Goal: Information Seeking & Learning: Learn about a topic

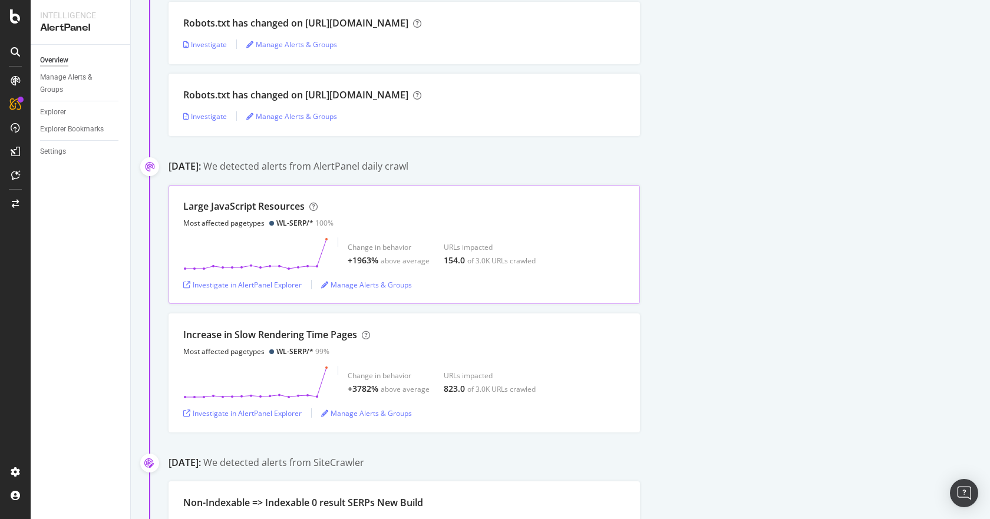
scroll to position [589, 0]
click at [254, 284] on div "Investigate in AlertPanel Explorer" at bounding box center [242, 284] width 118 height 10
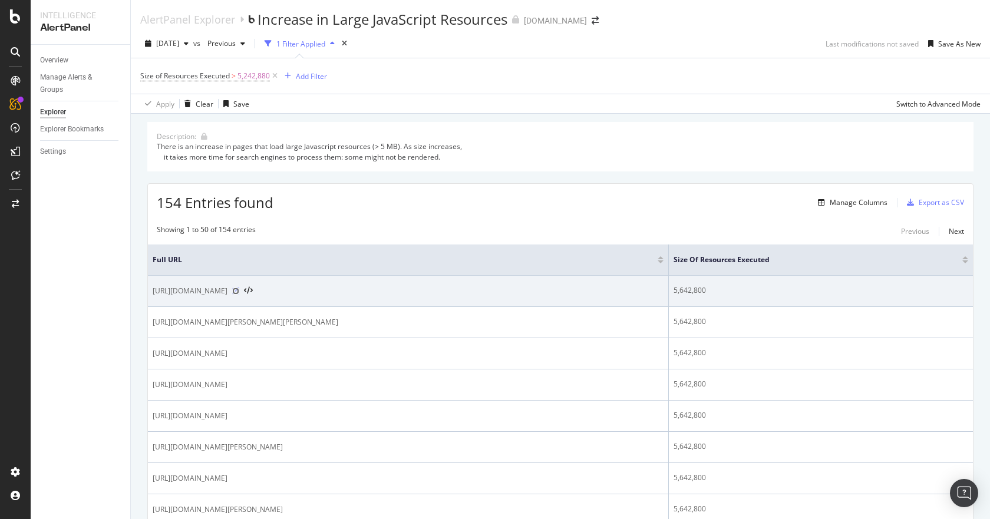
click at [239, 293] on icon at bounding box center [235, 290] width 7 height 7
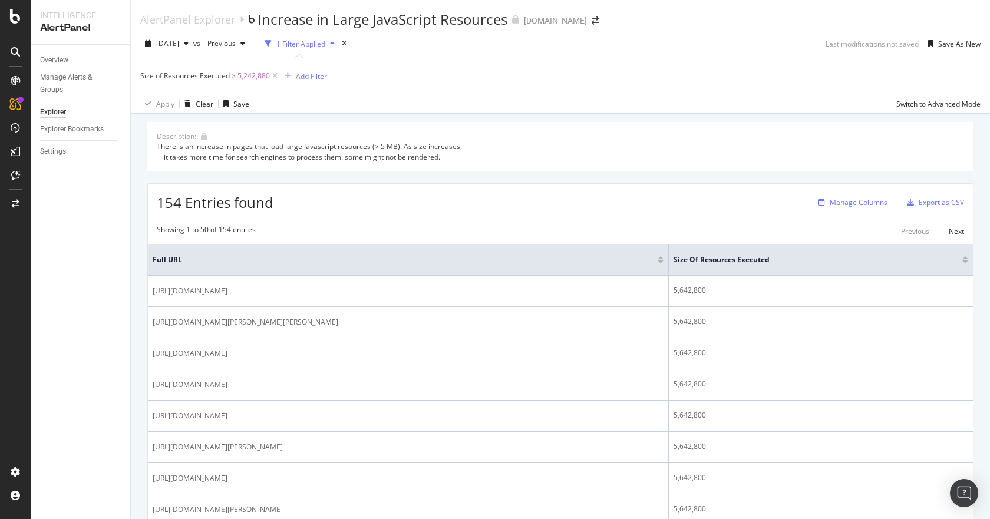
click at [836, 198] on div "Manage Columns" at bounding box center [858, 202] width 58 height 10
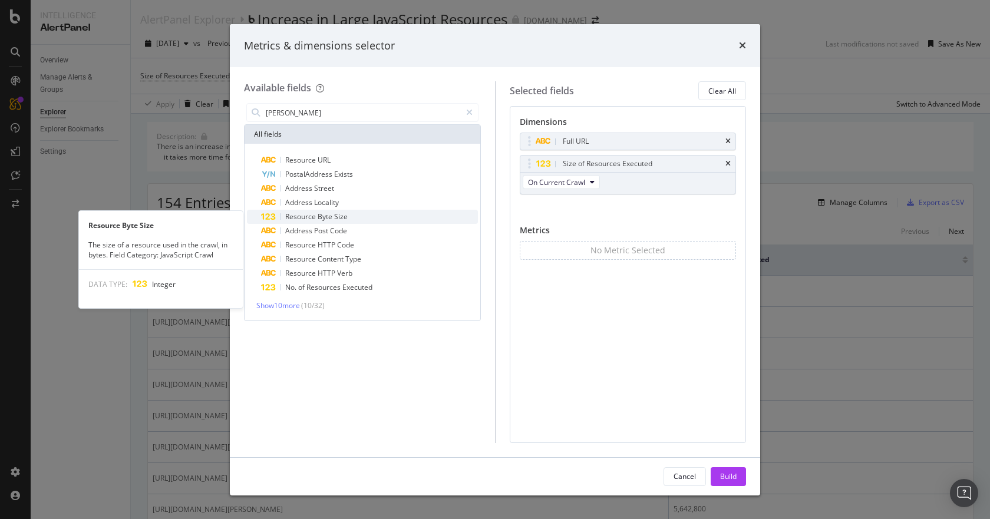
type input "[PERSON_NAME]"
click at [336, 216] on span "Size" at bounding box center [341, 216] width 14 height 10
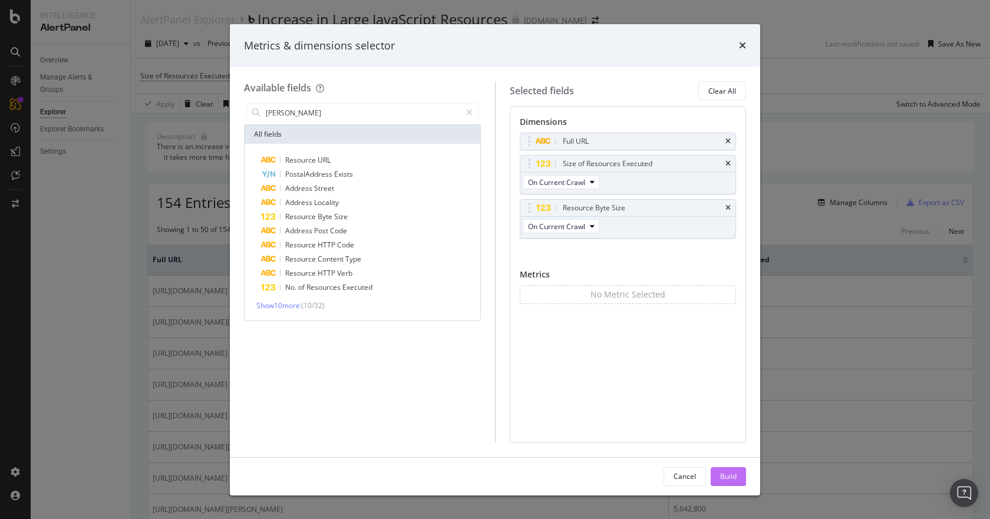
click at [735, 481] on div "Build" at bounding box center [728, 476] width 16 height 10
